Goal: Task Accomplishment & Management: Manage account settings

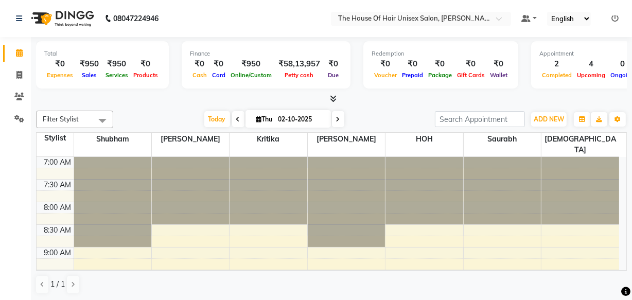
scroll to position [251, 0]
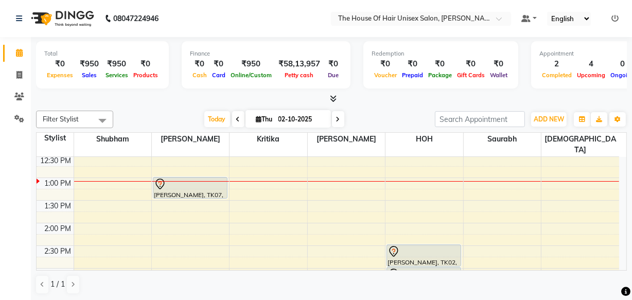
click at [614, 15] on icon at bounding box center [615, 18] width 7 height 7
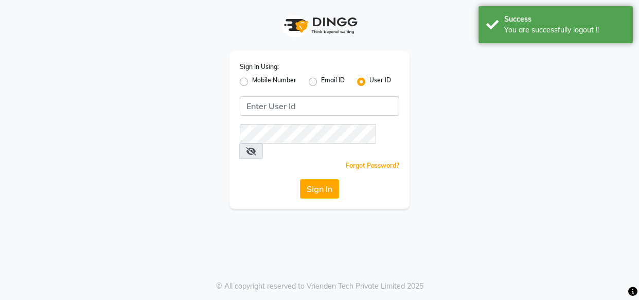
click at [252, 81] on label "Mobile Number" at bounding box center [274, 82] width 44 height 12
click at [252, 81] on input "Mobile Number" at bounding box center [255, 79] width 7 height 7
radio input "true"
radio input "false"
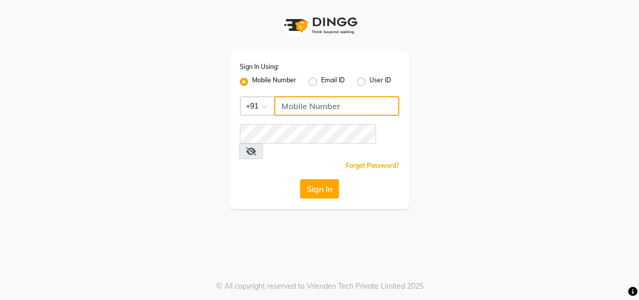
click at [285, 105] on input "Username" at bounding box center [336, 106] width 125 height 20
type input "8010546437"
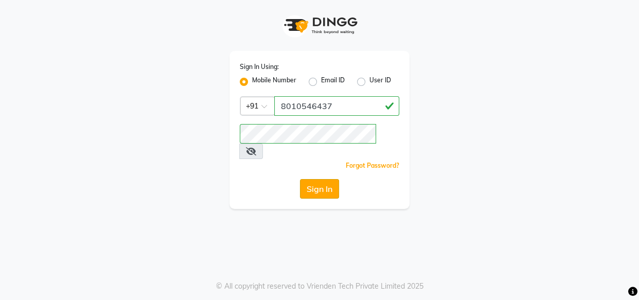
click at [311, 179] on button "Sign In" at bounding box center [319, 189] width 39 height 20
